Goal: Information Seeking & Learning: Find specific page/section

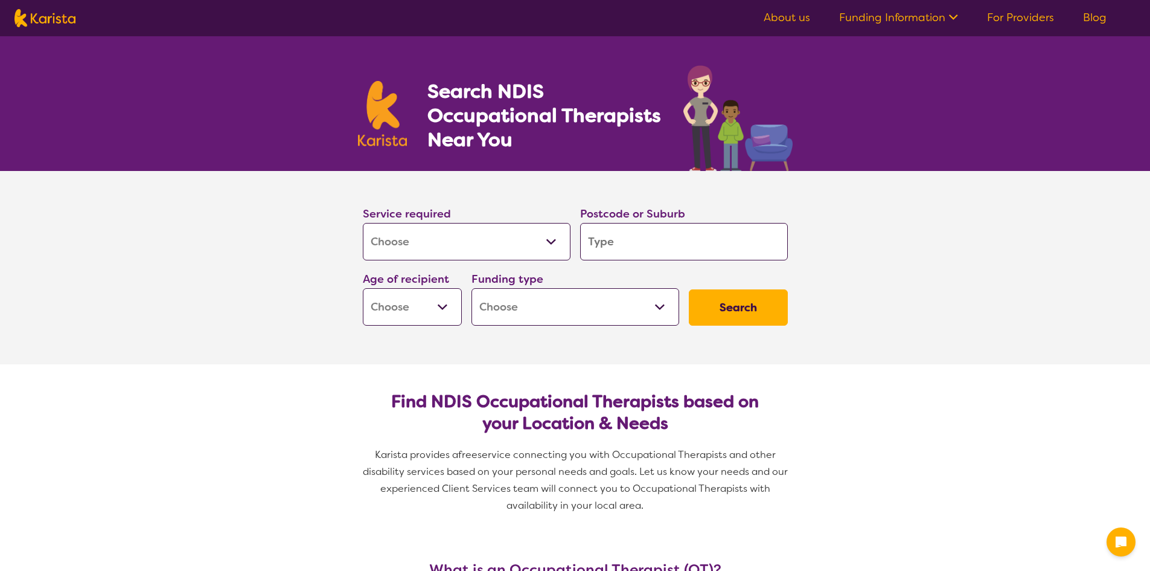
select select "[MEDICAL_DATA]"
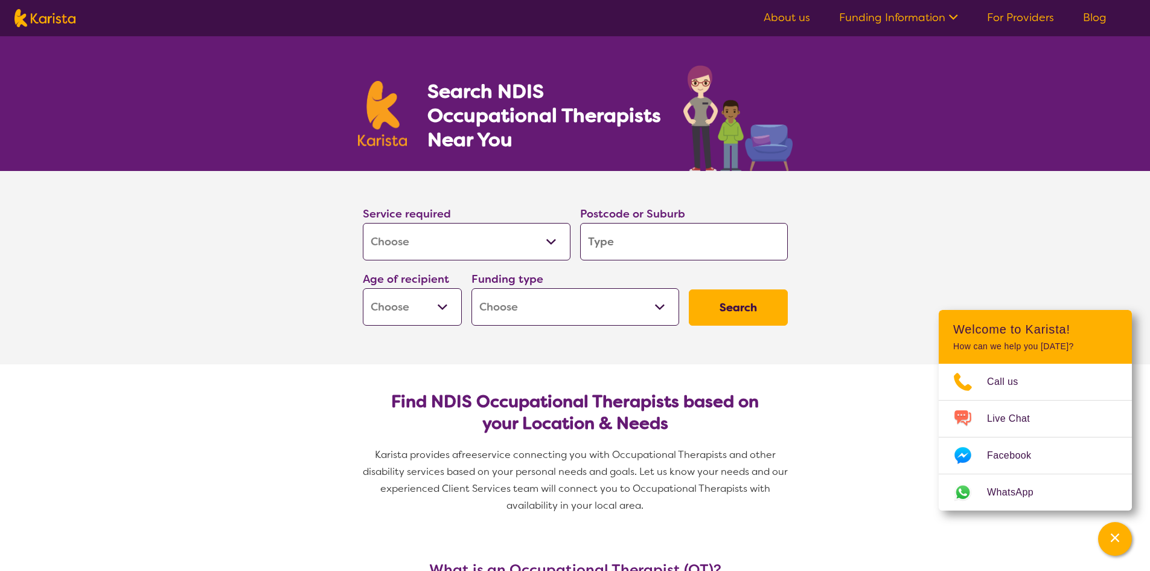
click at [574, 310] on select "Home Care Package (HCP) National Disability Insurance Scheme (NDIS) I don't know" at bounding box center [576, 306] width 208 height 37
select select "i-don-t-know"
click at [472, 288] on select "Home Care Package (HCP) National Disability Insurance Scheme (NDIS) I don't know" at bounding box center [576, 306] width 208 height 37
select select "i-don-t-know"
click at [419, 302] on select "Early Childhood - 0 to 9 Child - 10 to 11 Adolescent - 12 to 17 Adult - 18 to 6…" at bounding box center [412, 306] width 99 height 37
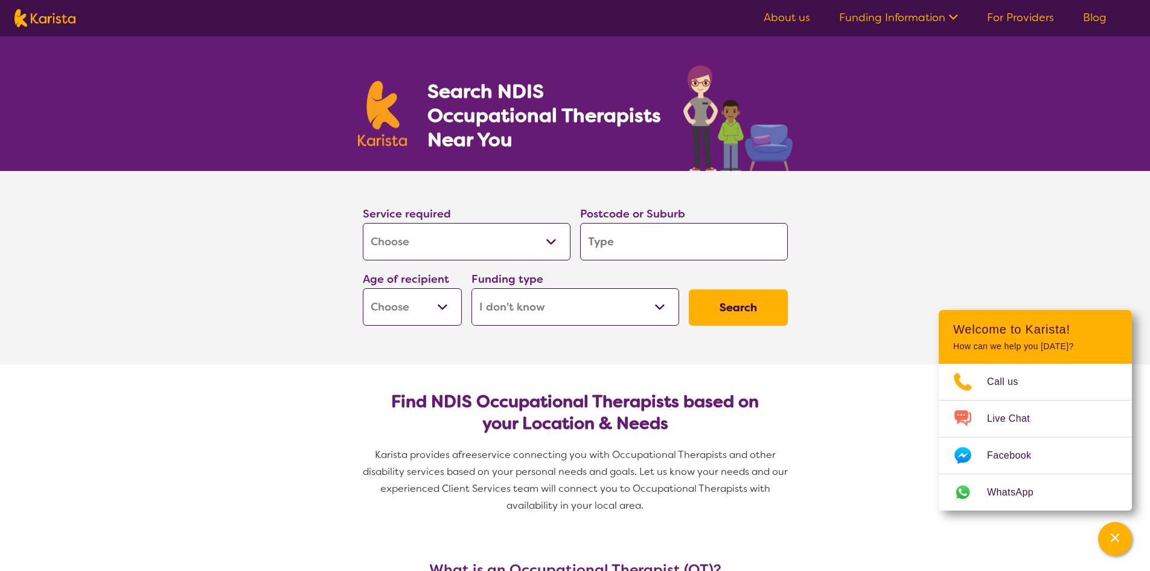
select select "EC"
click at [363, 288] on select "Early Childhood - 0 to 9 Child - 10 to 11 Adolescent - 12 to 17 Adult - 18 to 6…" at bounding box center [412, 306] width 99 height 37
select select "EC"
click at [633, 245] on input "search" at bounding box center [684, 241] width 208 height 37
type input "7"
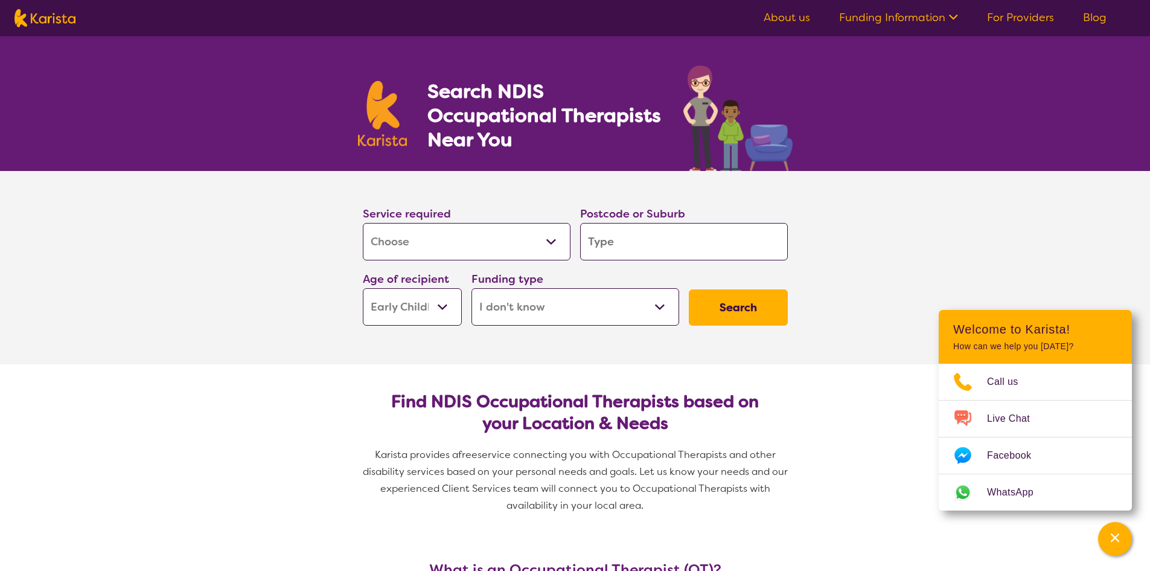
type input "7"
type input "70"
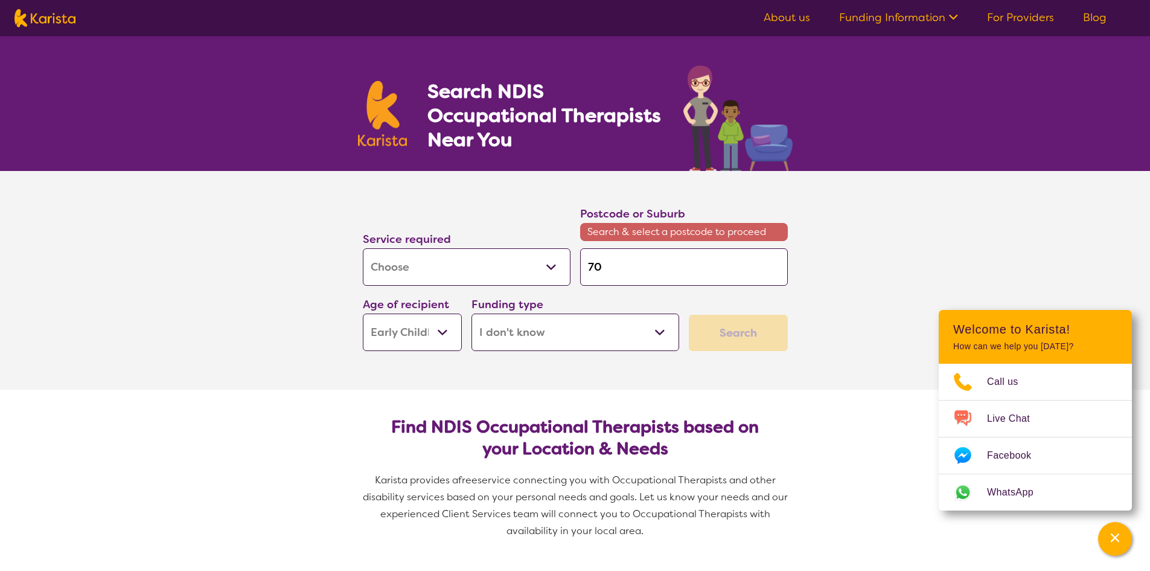
type input "700"
type input "7000"
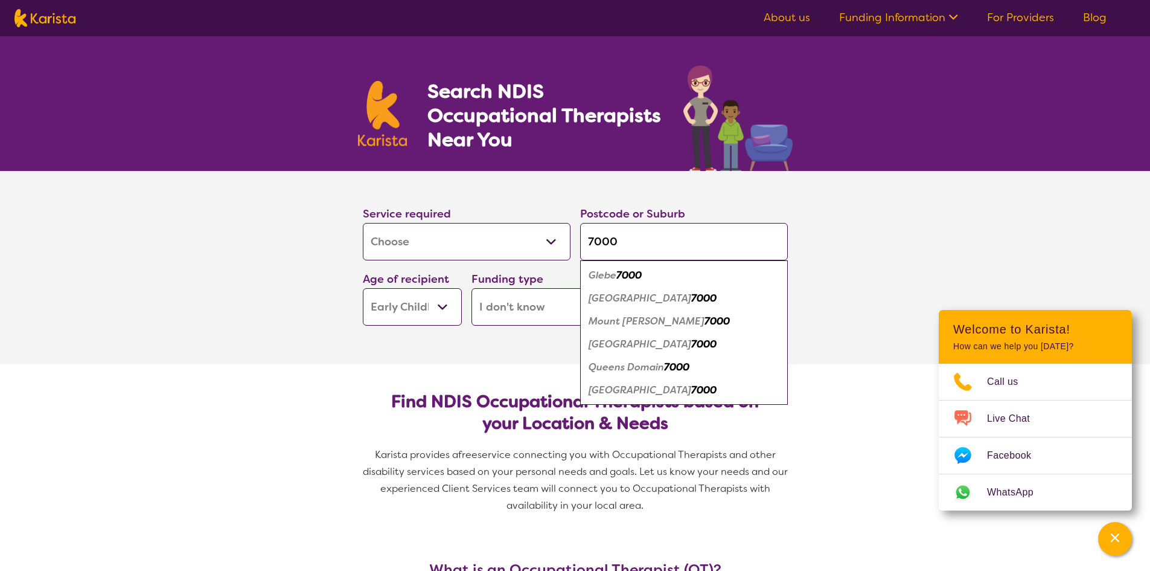
type input "7000"
click at [691, 302] on em "7000" at bounding box center [703, 298] width 25 height 13
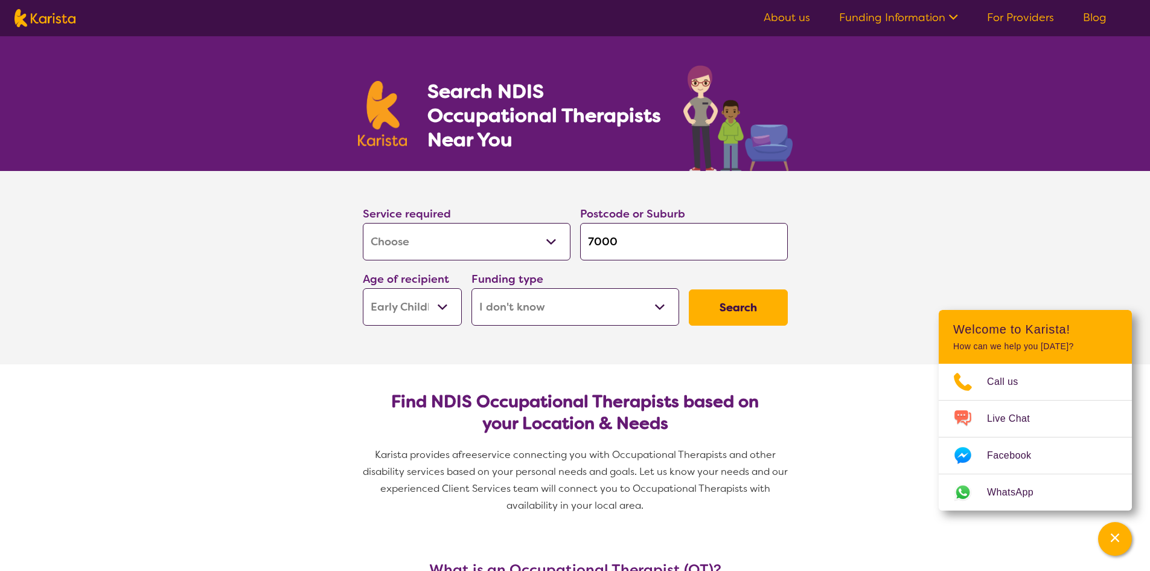
click at [748, 304] on button "Search" at bounding box center [738, 307] width 99 height 36
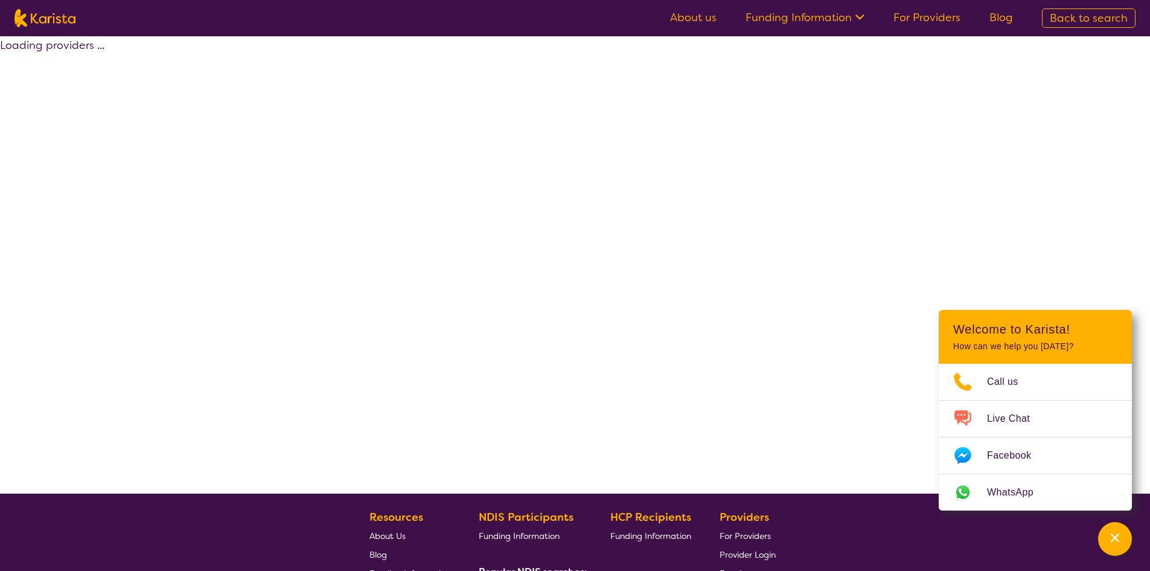
select select "[MEDICAL_DATA]"
select select "EC"
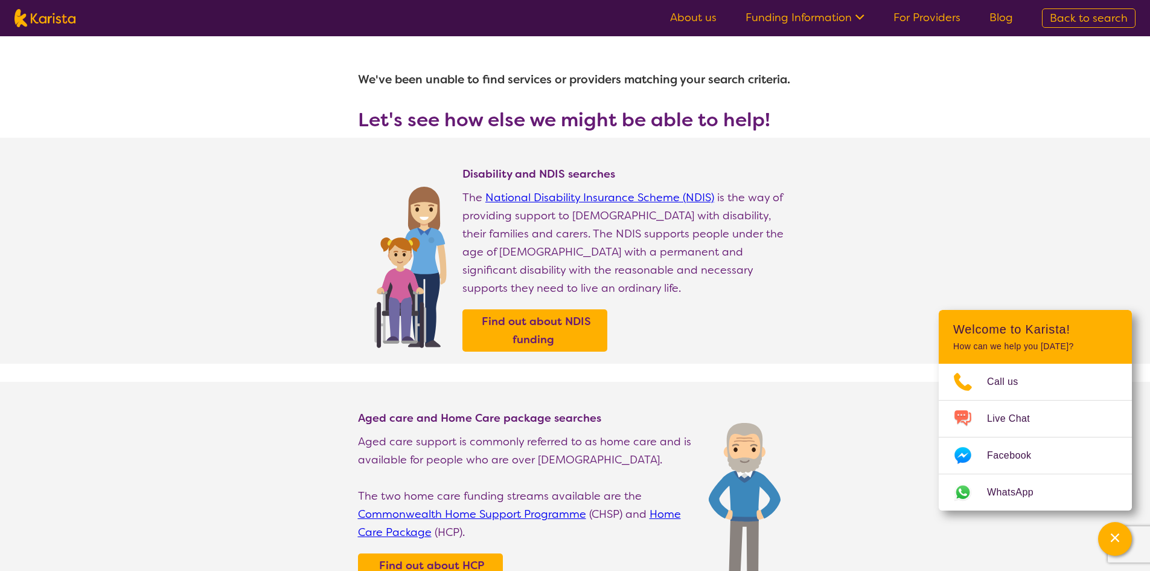
select select "[MEDICAL_DATA]"
select select "EC"
select select "i-don-t-know"
select select "[MEDICAL_DATA]"
select select "EC"
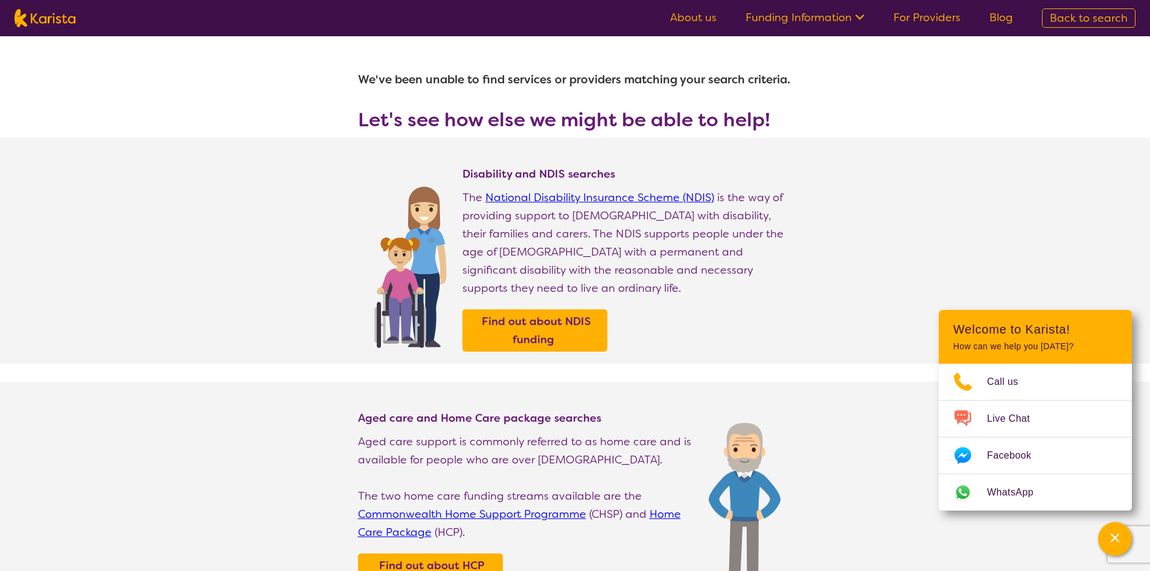
select select "i-don-t-know"
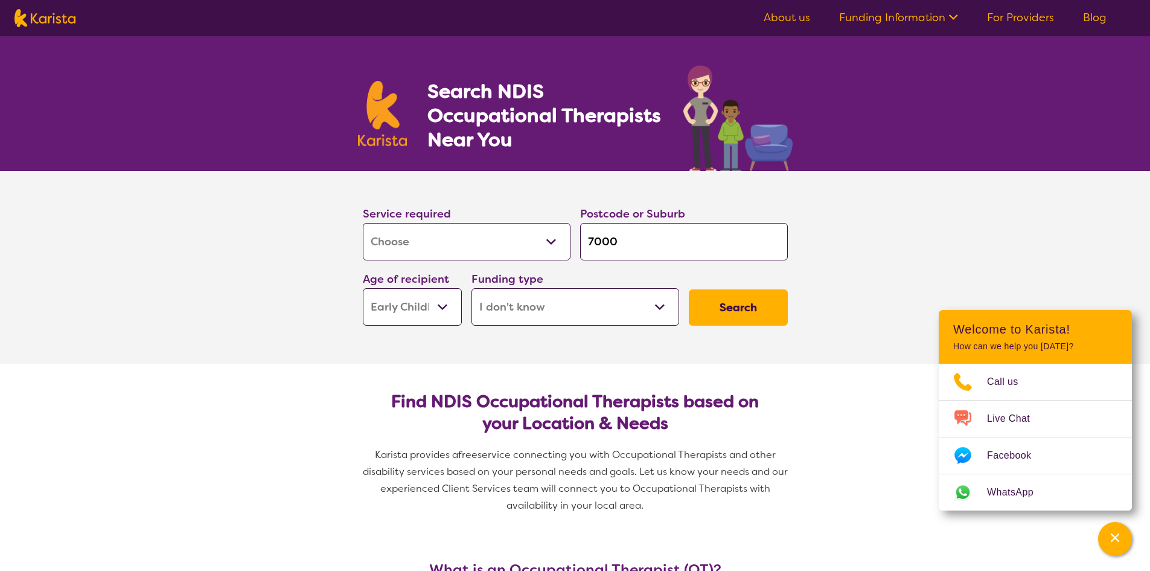
drag, startPoint x: 670, startPoint y: 236, endPoint x: 550, endPoint y: 229, distance: 120.3
click at [550, 229] on div "Service required Allied Health Assistant Assessment ([MEDICAL_DATA] or [MEDICAL…" at bounding box center [575, 265] width 435 height 130
type input "7"
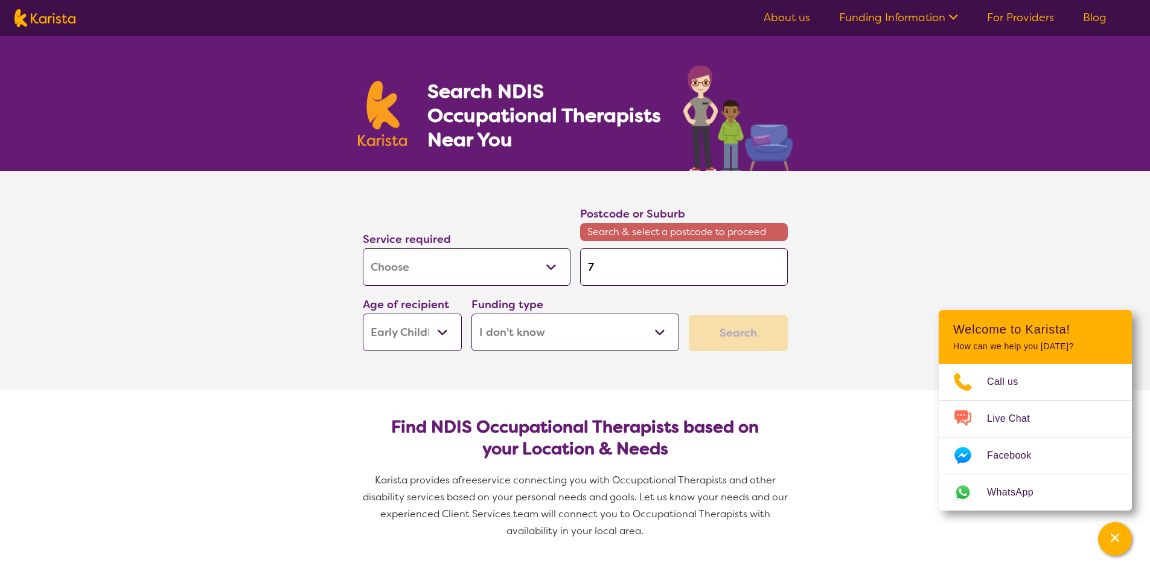
type input "70"
type input "703"
type input "7030"
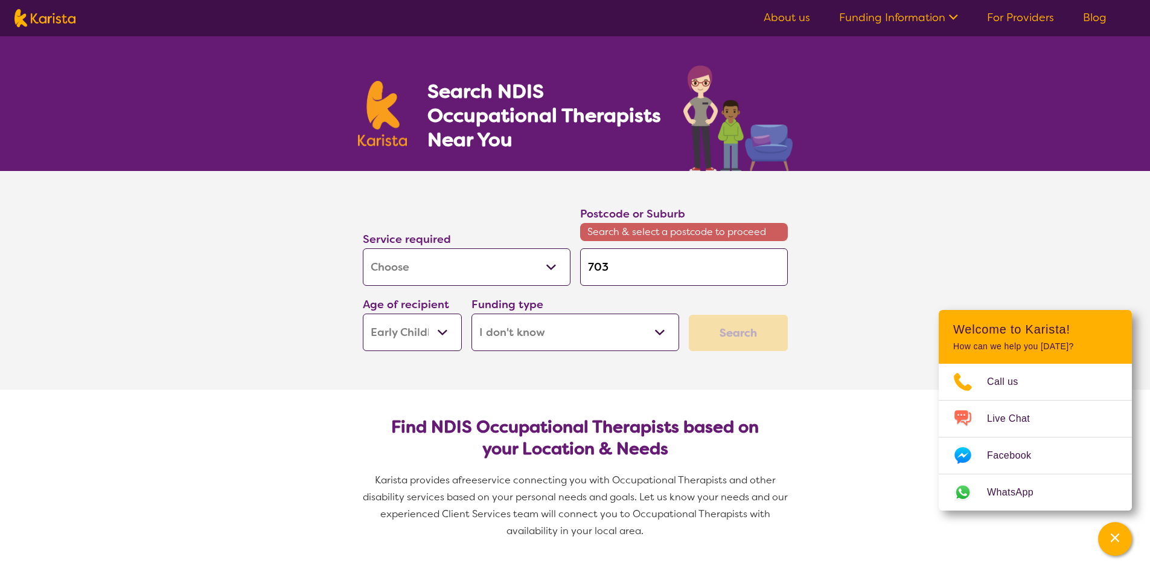
type input "7030"
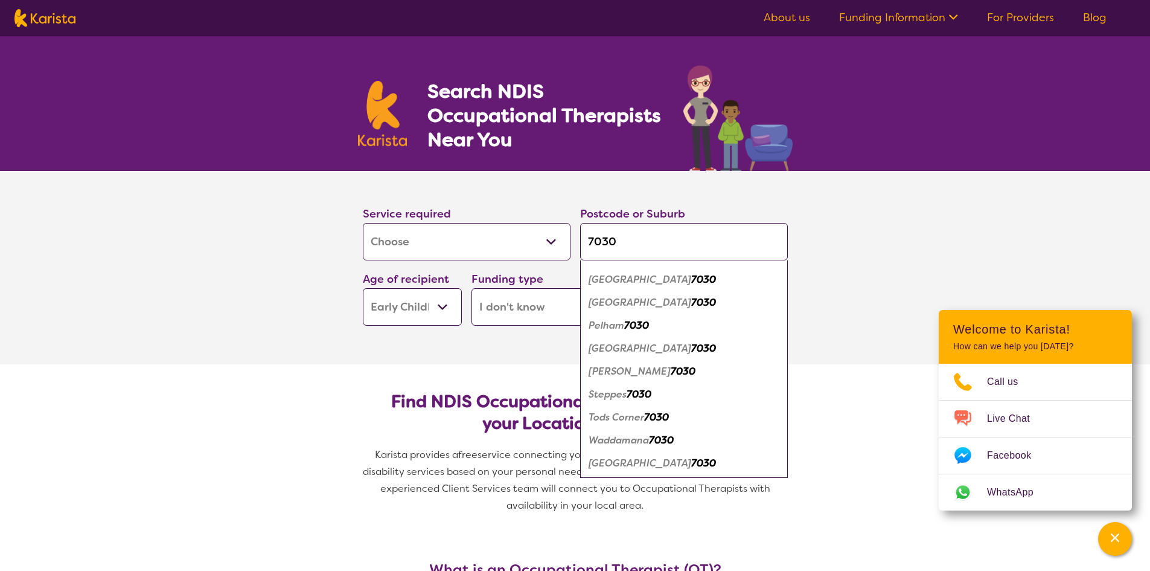
scroll to position [554, 0]
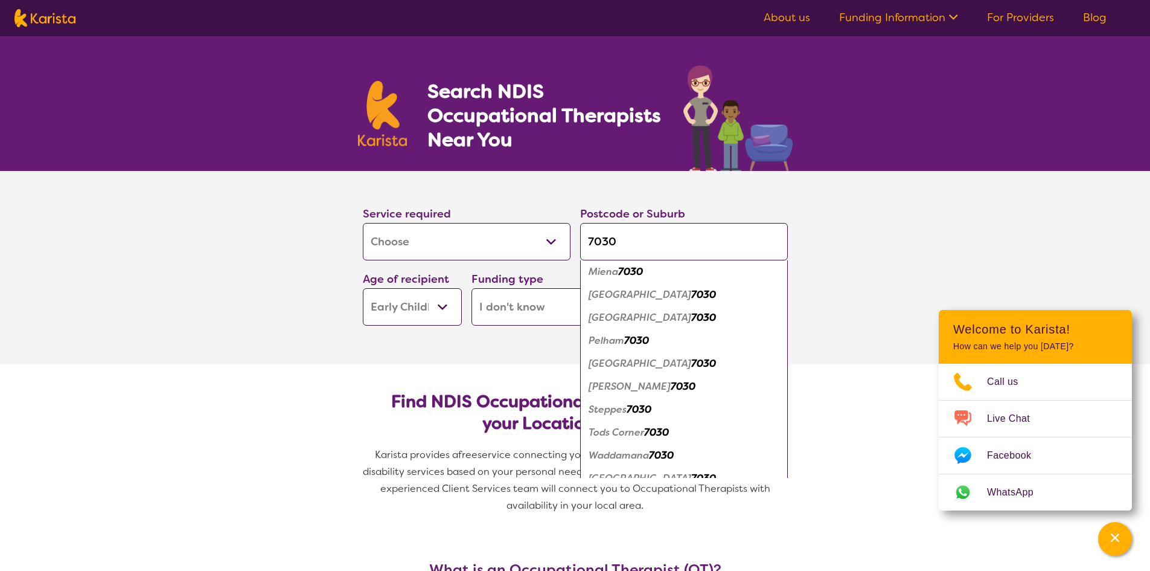
drag, startPoint x: 630, startPoint y: 247, endPoint x: 554, endPoint y: 248, distance: 76.1
click at [554, 248] on div "Service required Allied Health Assistant Assessment ([MEDICAL_DATA] or [MEDICAL…" at bounding box center [575, 265] width 435 height 130
type input "g"
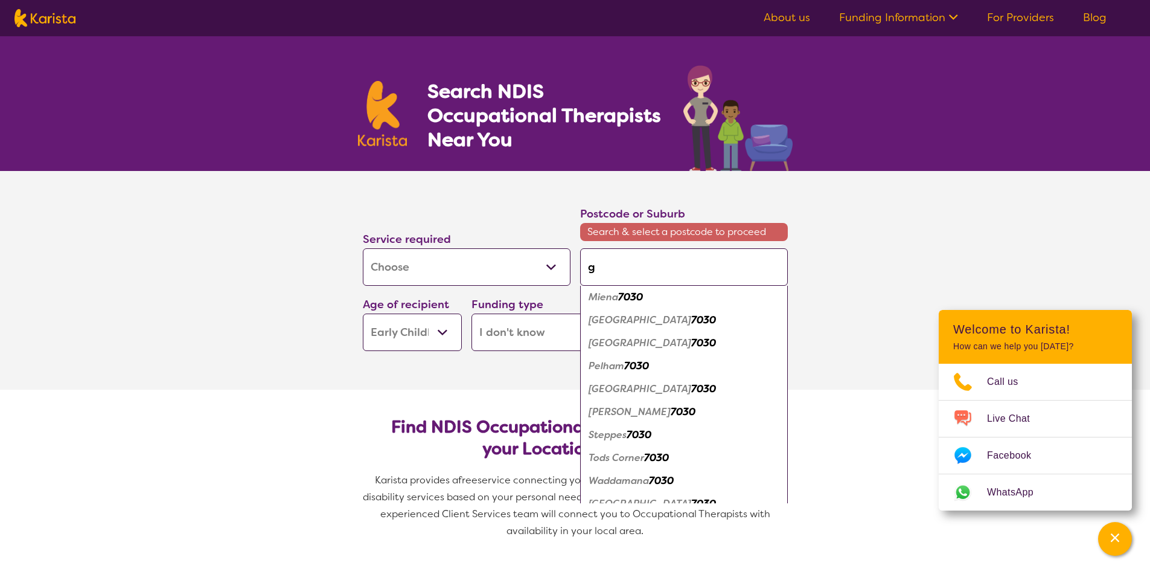
type input "gr"
type input "gra"
type input "gran"
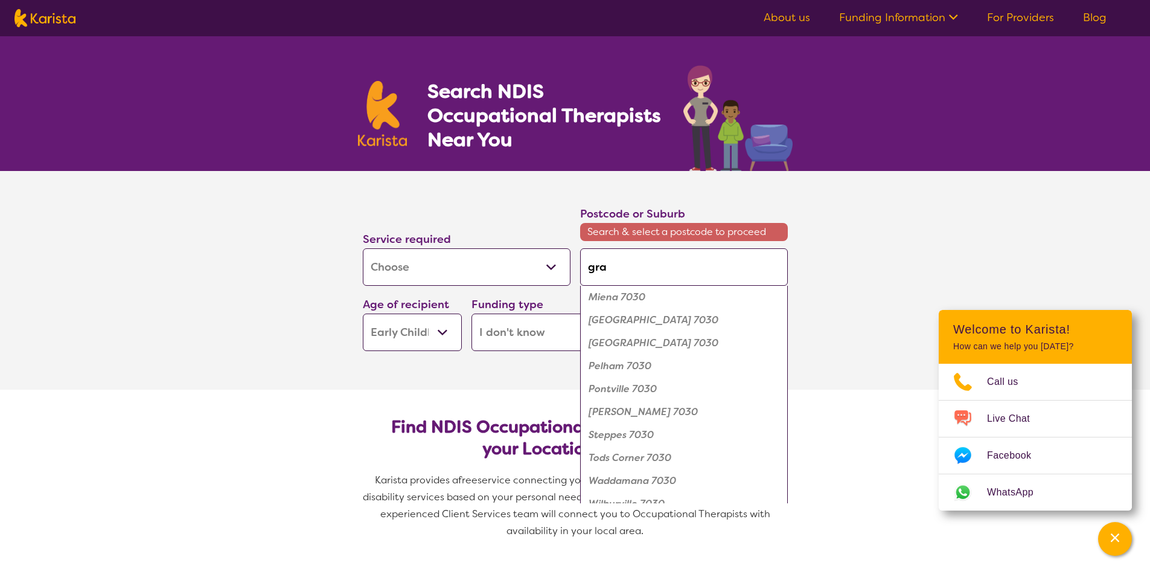
type input "gran"
type input "grant"
type input "granto"
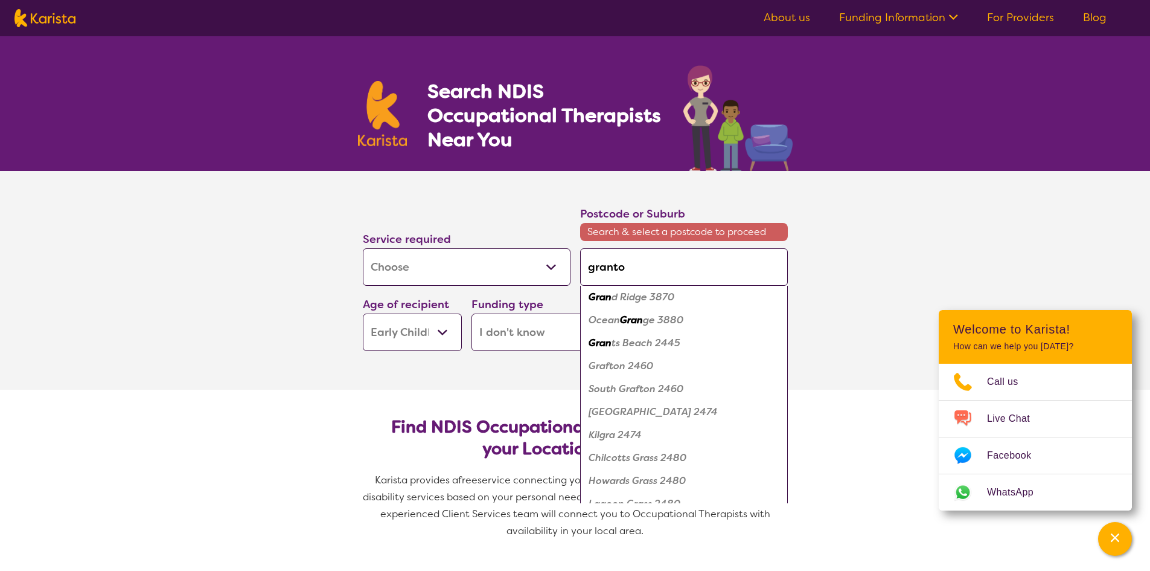
type input "granton"
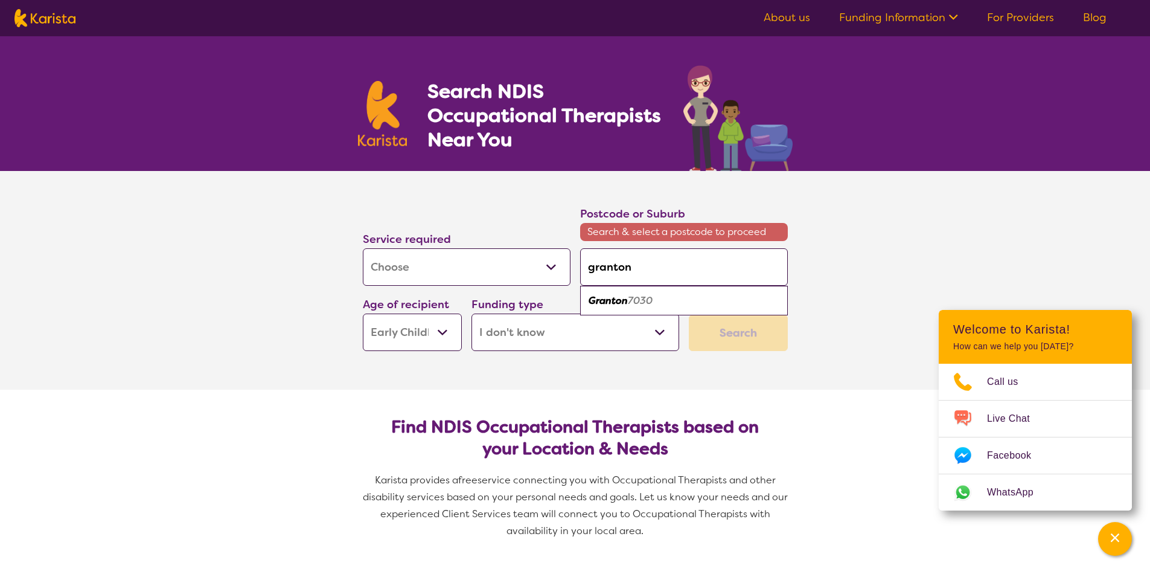
scroll to position [0, 0]
click at [614, 303] on em "Granton" at bounding box center [608, 300] width 39 height 13
type input "7030"
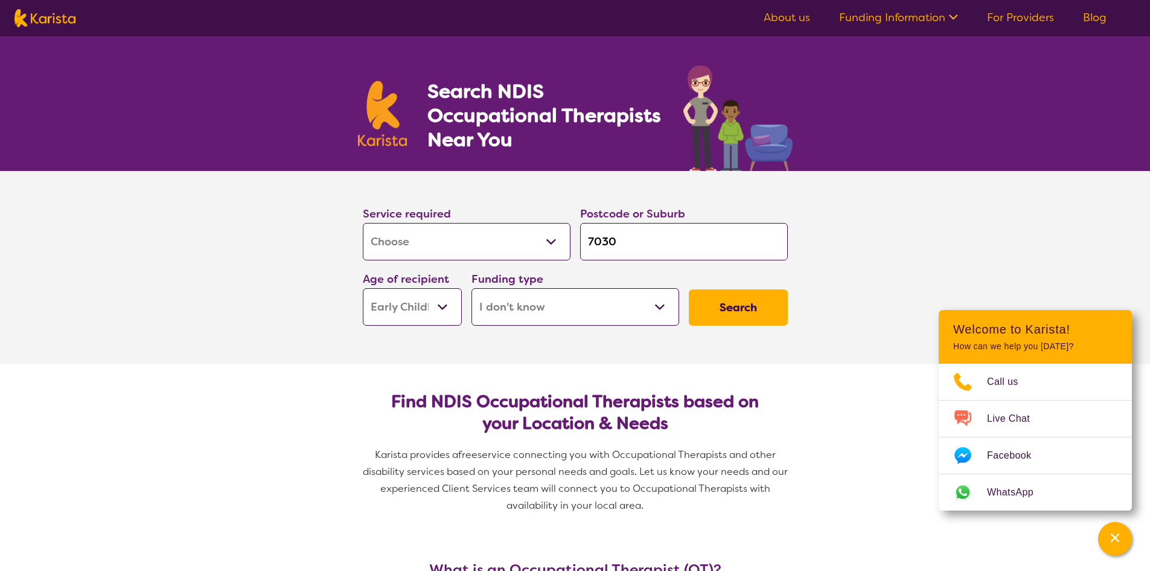
click at [750, 297] on button "Search" at bounding box center [738, 307] width 99 height 36
select select "[MEDICAL_DATA]"
select select "EC"
